Goal: Task Accomplishment & Management: Use online tool/utility

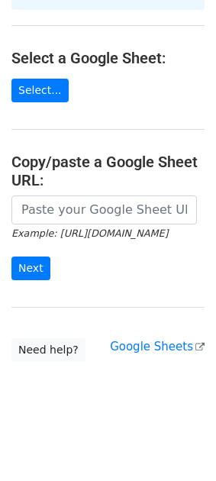
scroll to position [188, 0]
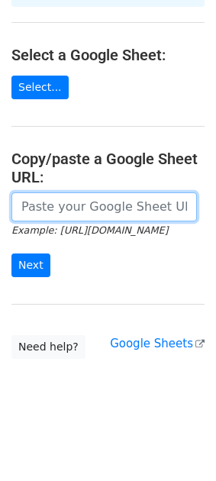
click at [63, 211] on input "url" at bounding box center [104, 206] width 186 height 29
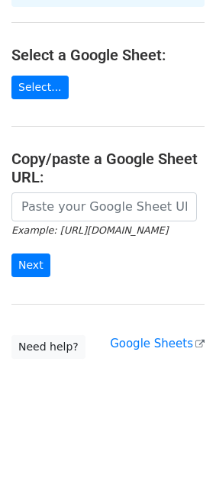
click at [98, 134] on main "Choose a Google Sheet Use one of the options below... How to send your first Me…" at bounding box center [108, 91] width 216 height 535
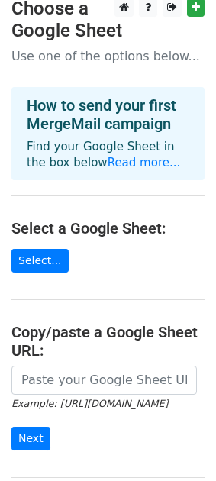
scroll to position [13, 0]
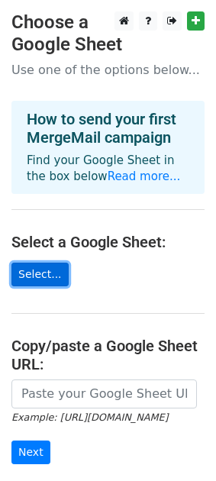
click at [46, 275] on link "Select..." at bounding box center [39, 275] width 57 height 24
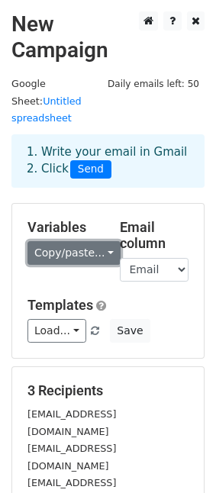
click at [89, 241] on link "Copy/paste..." at bounding box center [73, 253] width 93 height 24
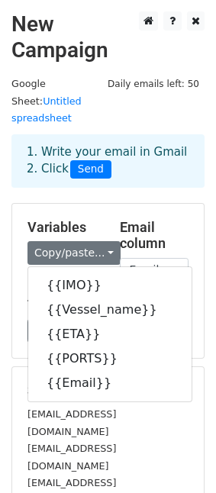
click at [196, 297] on div "Templates Load... No templates saved Save" at bounding box center [108, 320] width 184 height 47
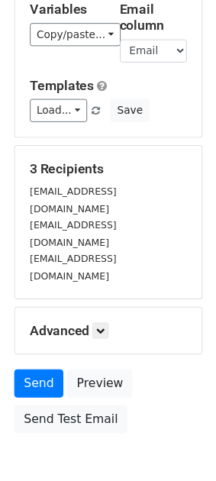
scroll to position [218, 0]
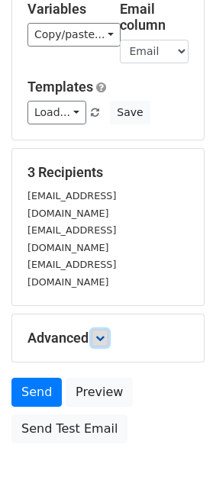
click at [103, 330] on link at bounding box center [100, 338] width 17 height 17
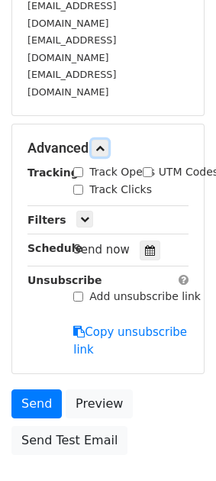
scroll to position [409, 0]
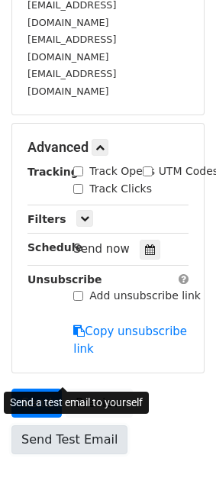
click at [97, 425] on link "Send Test Email" at bounding box center [69, 439] width 116 height 29
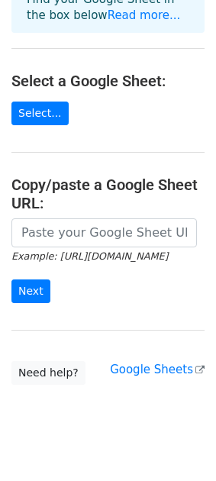
scroll to position [162, 0]
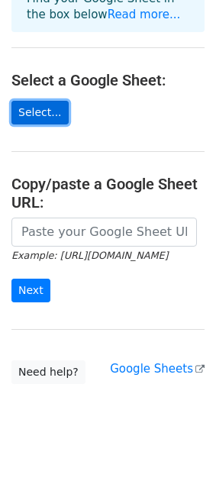
click at [37, 102] on link "Select..." at bounding box center [39, 113] width 57 height 24
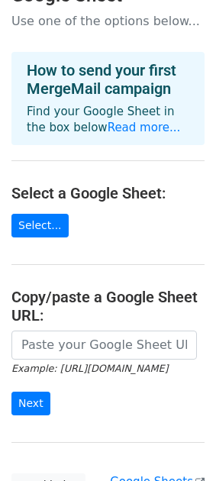
scroll to position [50, 0]
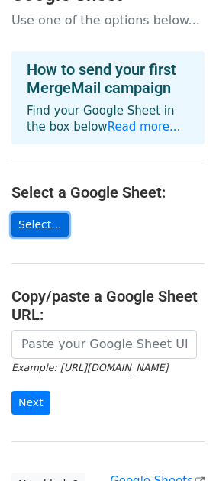
click at [50, 225] on link "Select..." at bounding box center [39, 225] width 57 height 24
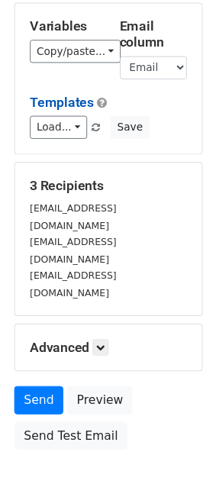
scroll to position [202, 0]
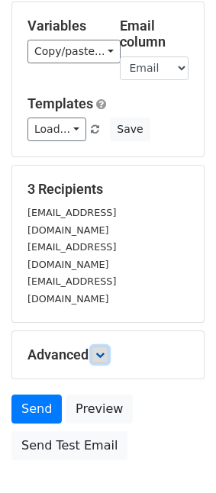
click at [95, 347] on link at bounding box center [100, 355] width 17 height 17
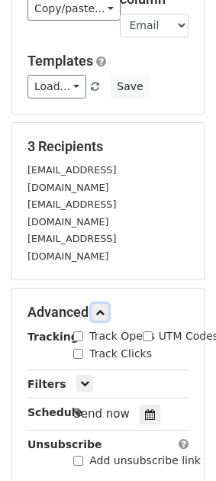
scroll to position [248, 0]
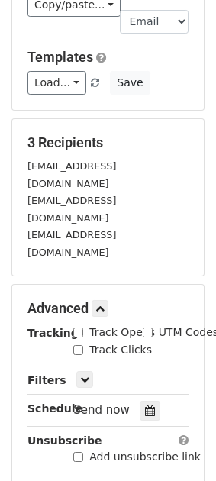
click at [78, 328] on input "Track Opens" at bounding box center [78, 333] width 10 height 10
checkbox input "true"
click at [85, 375] on icon at bounding box center [84, 379] width 9 height 9
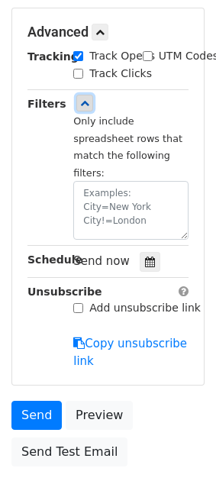
scroll to position [555, 0]
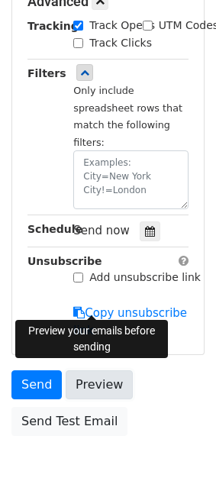
click at [98, 370] on link "Preview" at bounding box center [99, 384] width 67 height 29
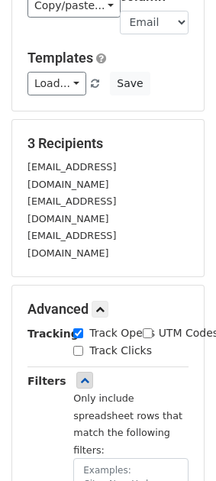
scroll to position [0, 0]
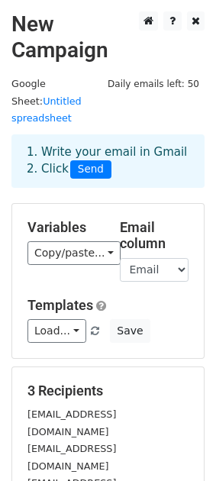
click at [134, 144] on div "1. Write your email in Gmail 2. Click Send" at bounding box center [108, 161] width 186 height 35
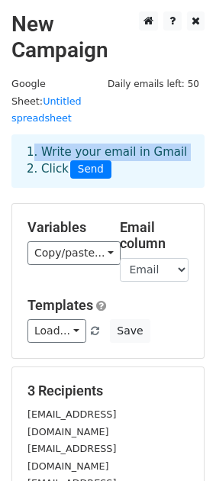
click at [134, 144] on div "1. Write your email in Gmail 2. Click Send" at bounding box center [108, 161] width 186 height 35
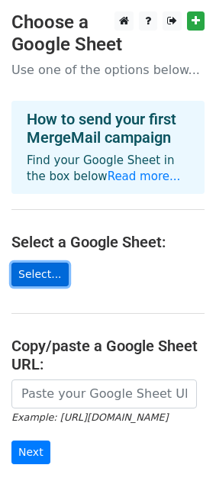
click at [47, 276] on link "Select..." at bounding box center [39, 275] width 57 height 24
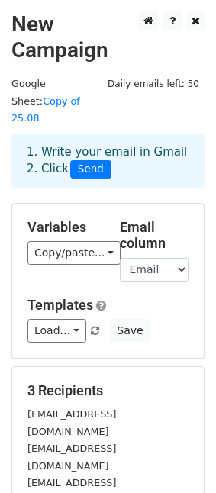
click at [153, 297] on h5 "Templates" at bounding box center [107, 305] width 161 height 17
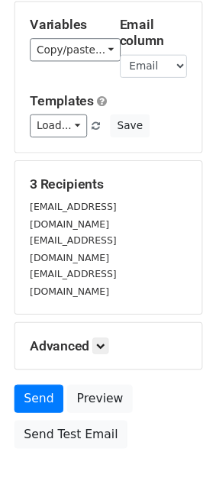
scroll to position [231, 0]
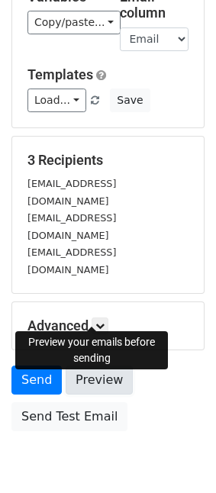
click at [104, 366] on link "Preview" at bounding box center [99, 380] width 67 height 29
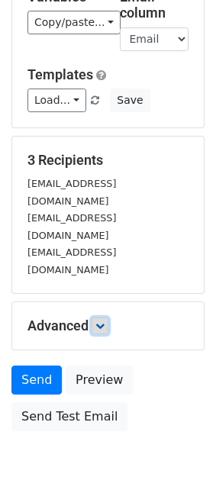
click at [95, 318] on link at bounding box center [100, 326] width 17 height 17
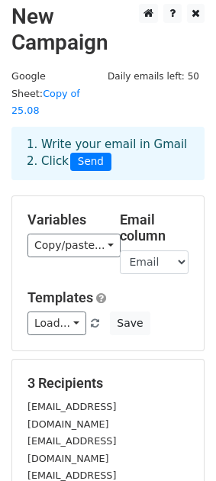
scroll to position [0, 0]
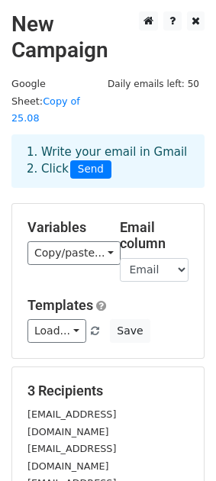
click at [67, 58] on h2 "New Campaign" at bounding box center [107, 36] width 193 height 51
click at [80, 95] on link "Copy of 25.08" at bounding box center [45, 109] width 69 height 29
click at [142, 87] on span "Daily emails left: 50" at bounding box center [153, 84] width 102 height 17
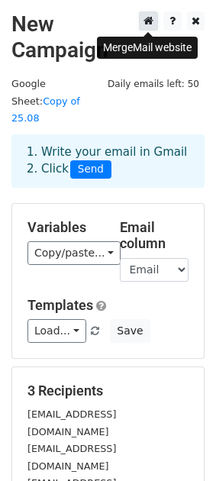
click at [150, 21] on icon at bounding box center [149, 20] width 10 height 11
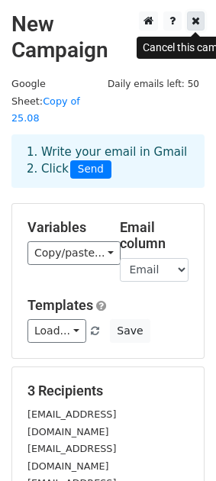
click at [199, 21] on icon at bounding box center [196, 20] width 8 height 11
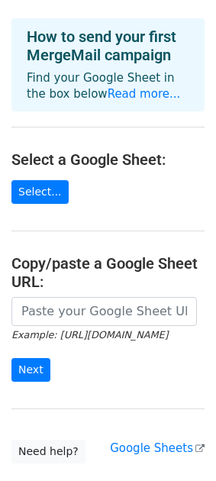
scroll to position [85, 0]
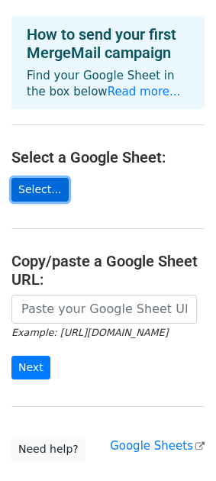
click at [46, 193] on link "Select..." at bounding box center [39, 190] width 57 height 24
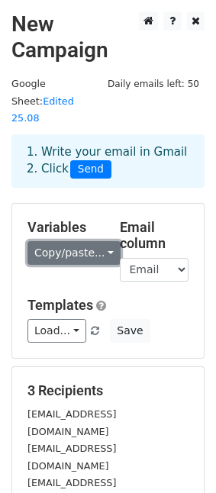
click at [89, 241] on link "Copy/paste..." at bounding box center [73, 253] width 93 height 24
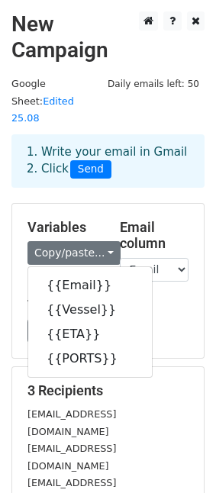
click at [188, 319] on div "Load... No templates saved Save" at bounding box center [108, 331] width 184 height 24
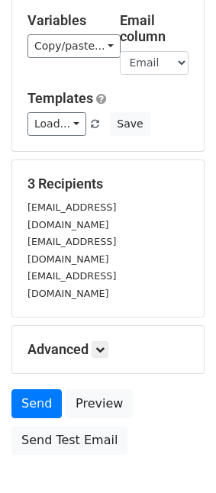
scroll to position [231, 0]
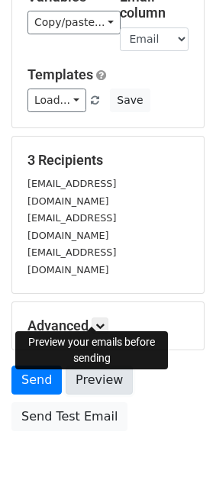
click at [102, 366] on link "Preview" at bounding box center [99, 380] width 67 height 29
click at [92, 366] on link "Preview" at bounding box center [99, 380] width 67 height 29
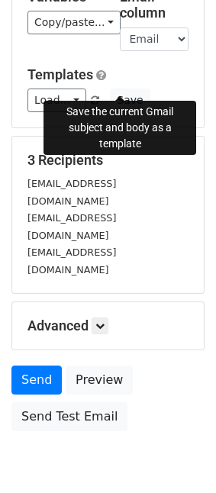
scroll to position [0, 0]
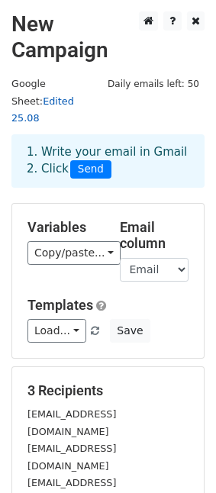
click at [74, 95] on link "Edited 25.08" at bounding box center [42, 109] width 63 height 29
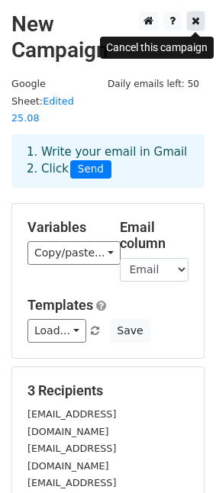
click at [193, 19] on icon at bounding box center [196, 20] width 8 height 11
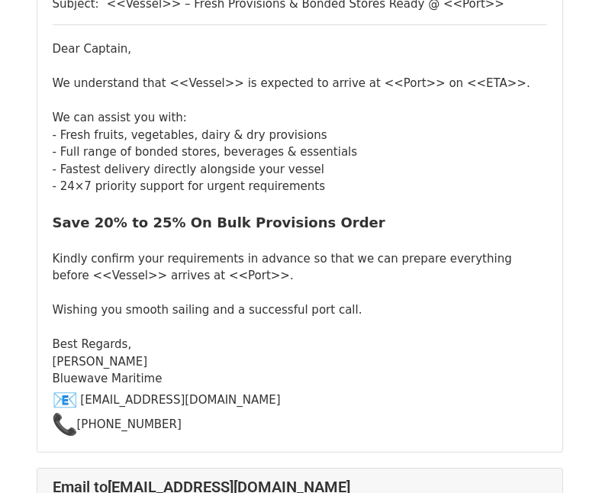
scroll to position [220, 0]
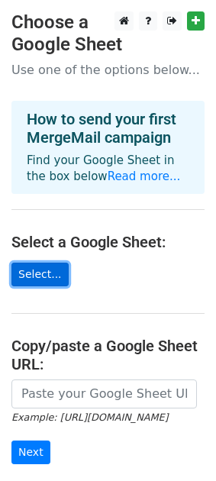
click at [35, 276] on link "Select..." at bounding box center [39, 275] width 57 height 24
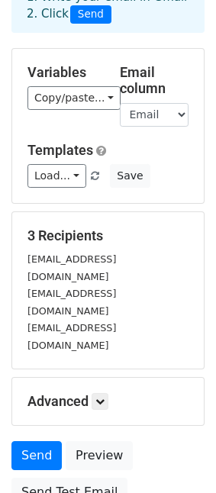
scroll to position [231, 0]
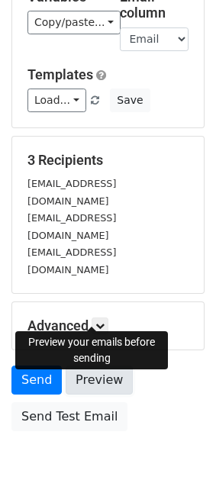
click at [88, 366] on link "Preview" at bounding box center [99, 380] width 67 height 29
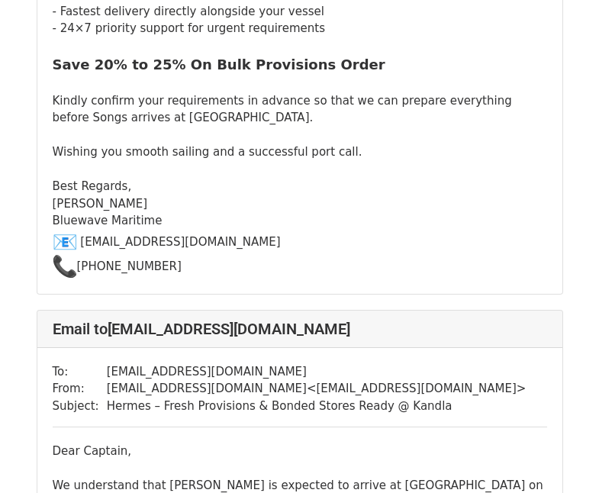
scroll to position [361, 0]
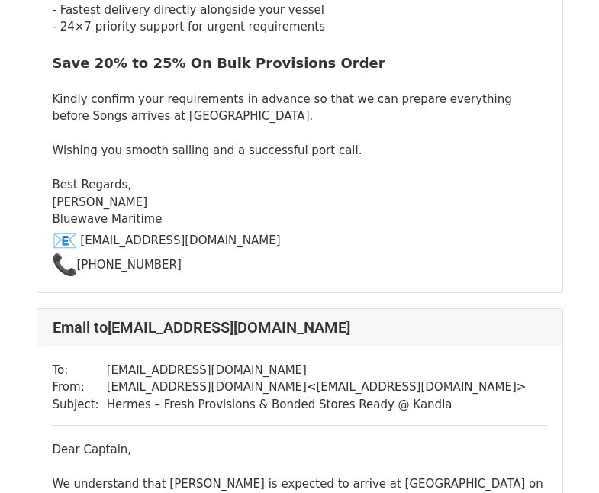
click at [225, 102] on div "Dear Captain, We understand that Songs is expected to arrive at Kandla on 13.08…" at bounding box center [300, 79] width 495 height 396
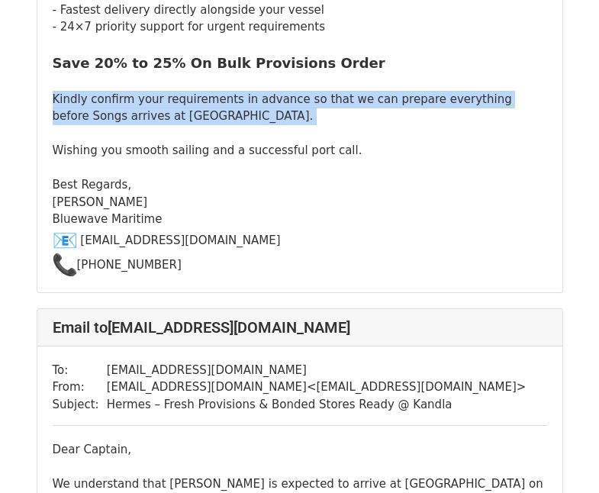
click at [225, 102] on div "Dear Captain, We understand that Songs is expected to arrive at Kandla on 13.08…" at bounding box center [300, 79] width 495 height 396
click at [224, 113] on div "Dear Captain, We understand that Songs is expected to arrive at Kandla on 13.08…" at bounding box center [300, 79] width 495 height 396
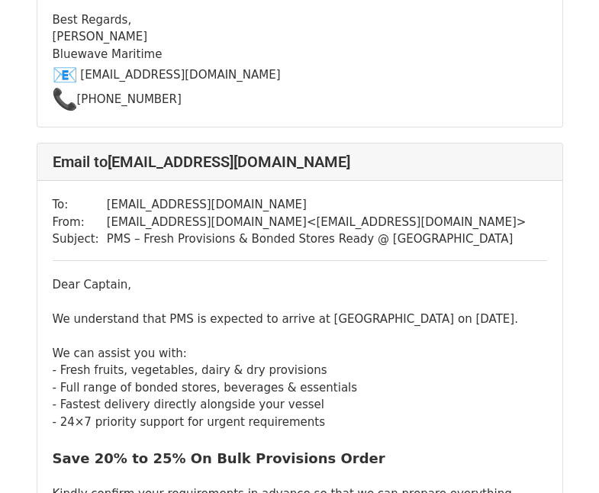
scroll to position [1420, 0]
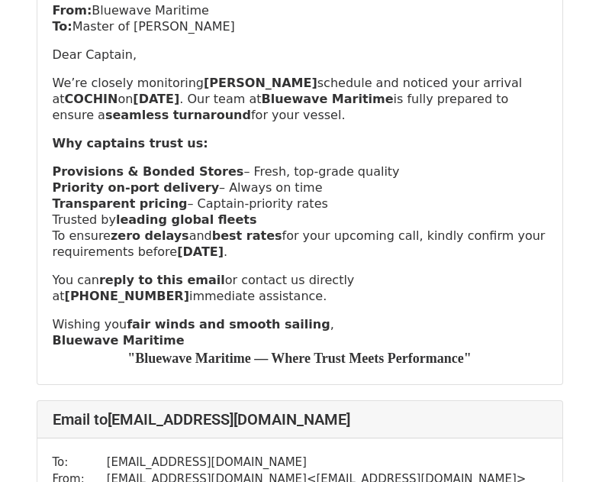
scroll to position [790, 0]
